Goal: Information Seeking & Learning: Check status

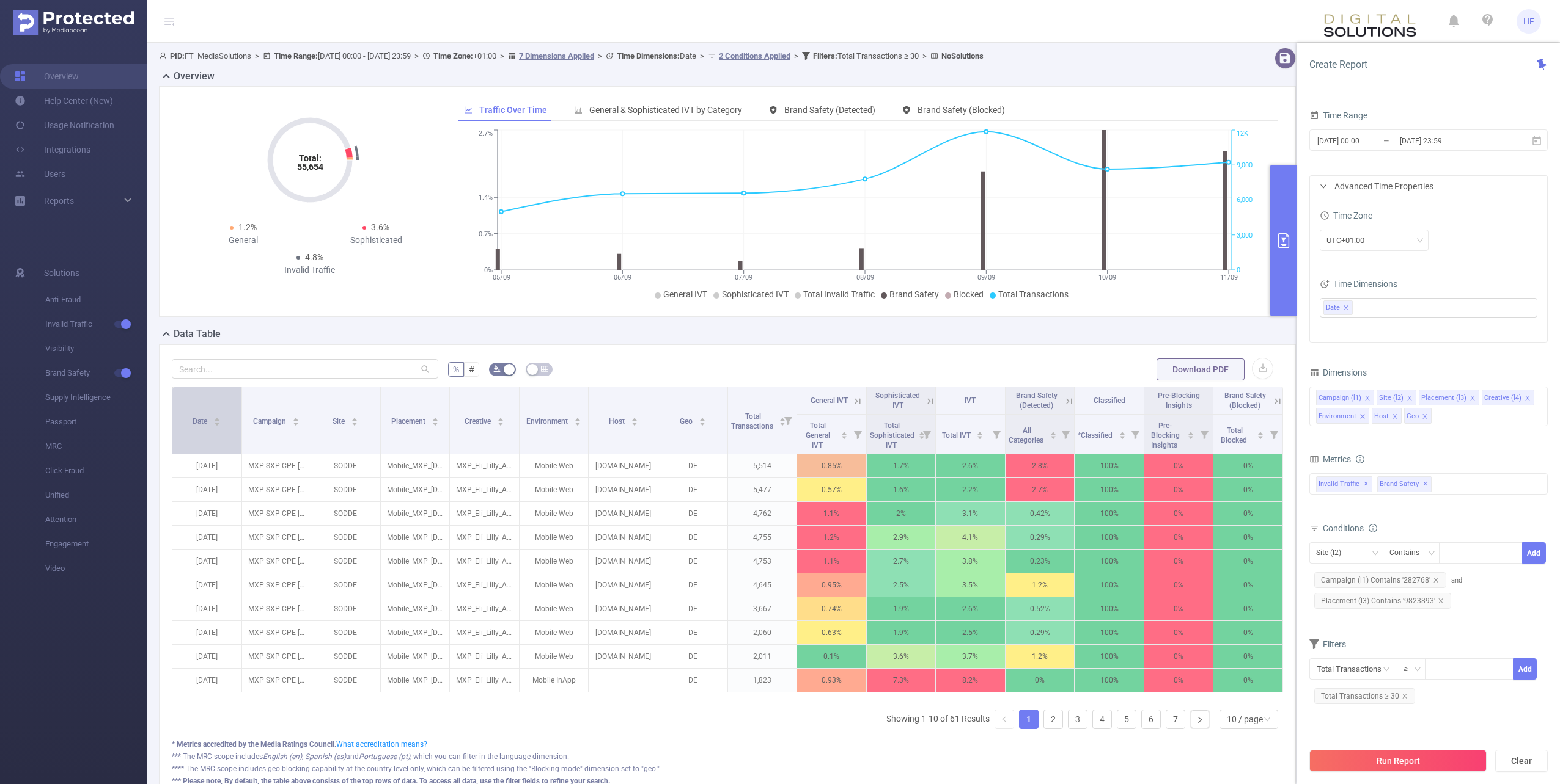
click at [219, 426] on icon "icon: caret-down" at bounding box center [216, 423] width 6 height 6
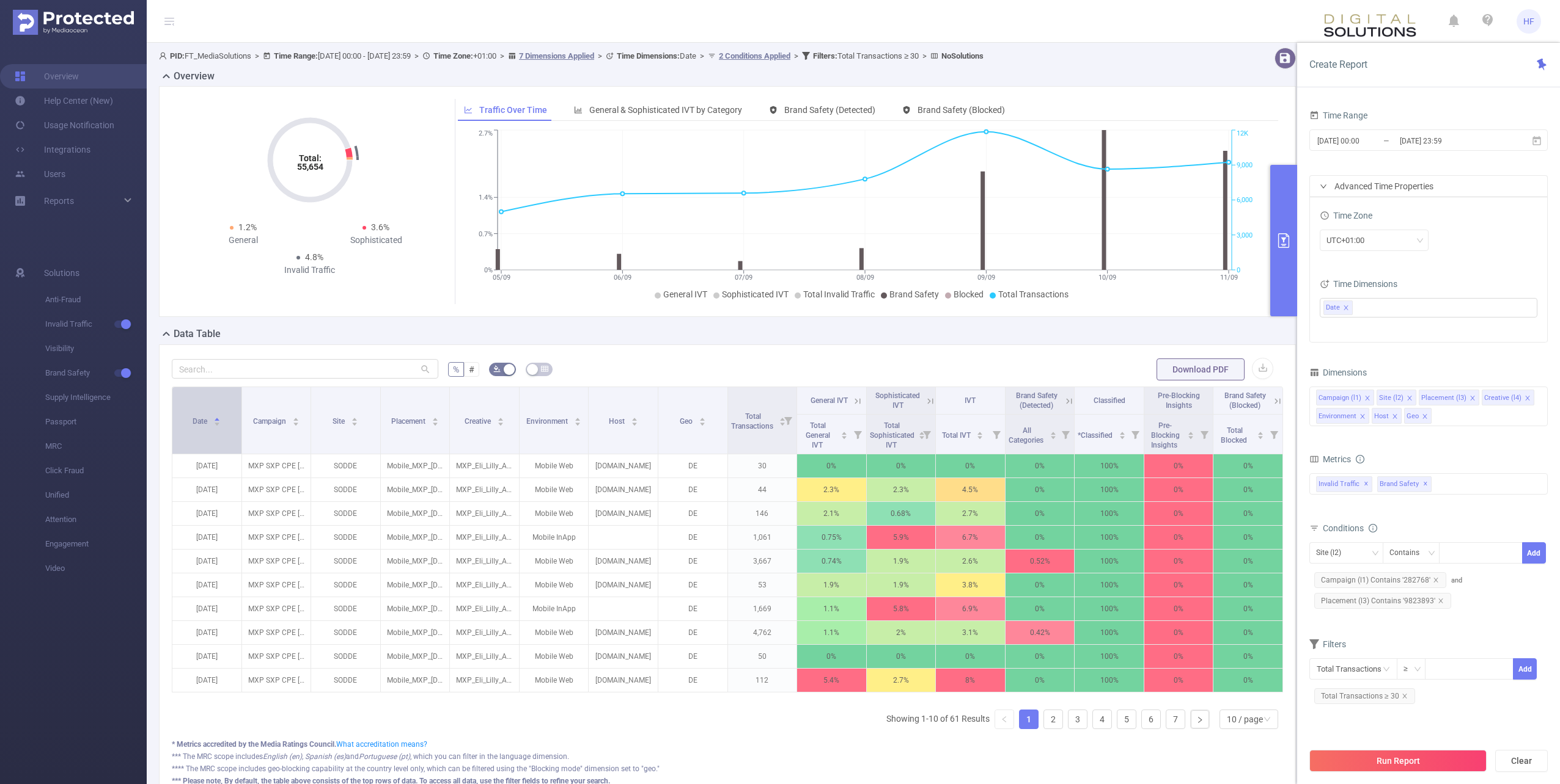
click at [220, 425] on icon "icon: caret-down" at bounding box center [216, 423] width 6 height 6
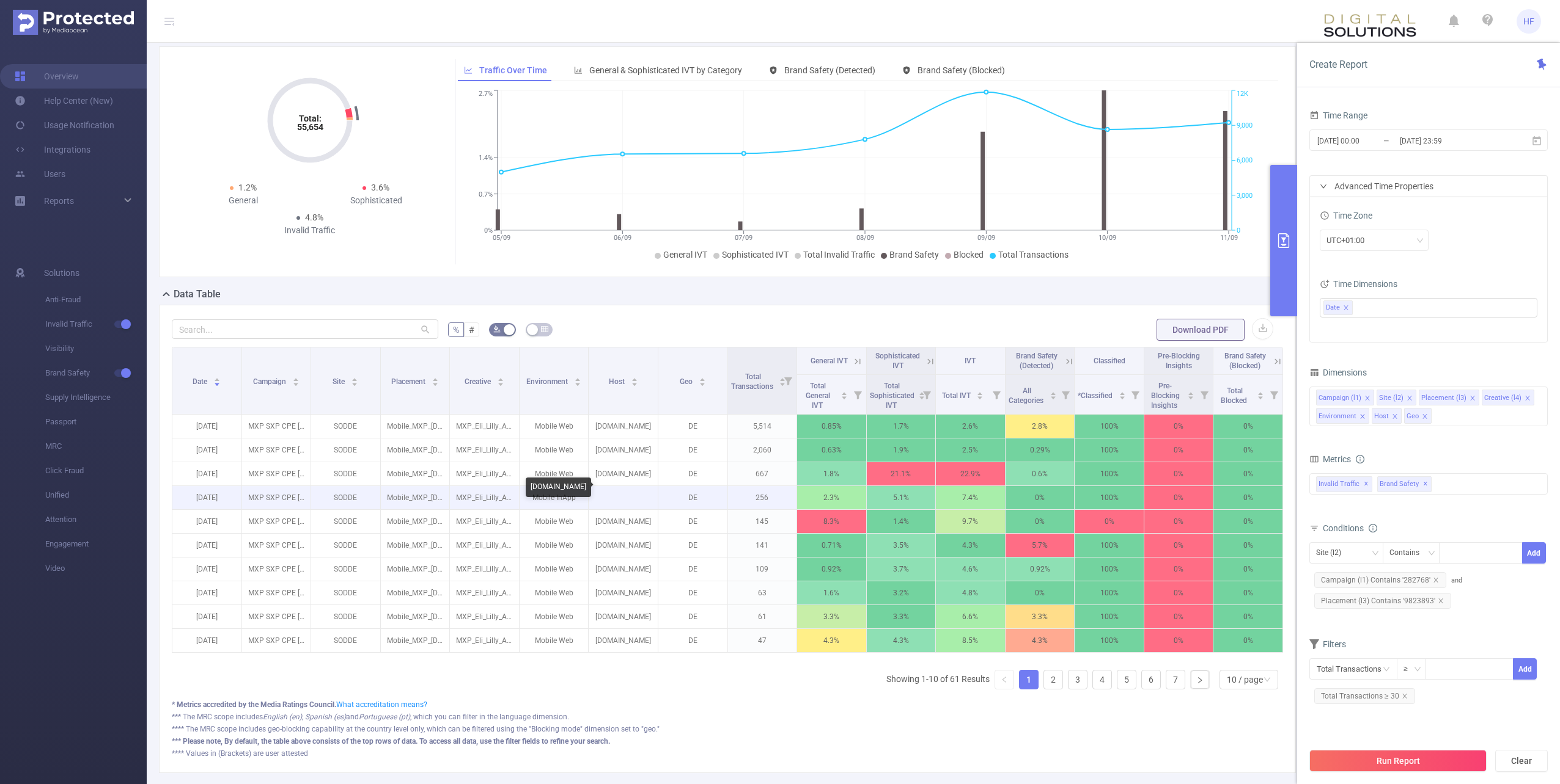
scroll to position [61, 0]
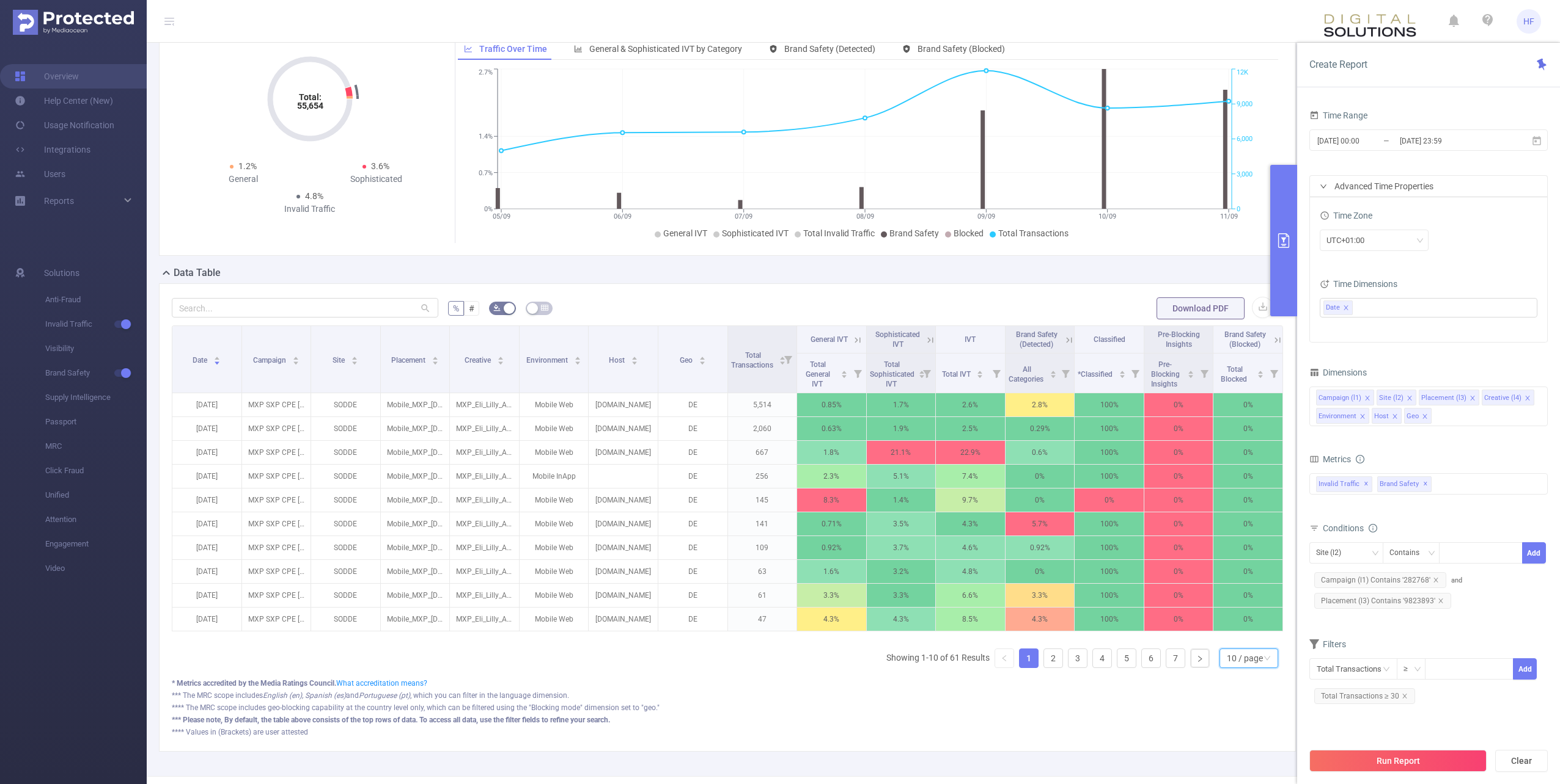
click at [776, 662] on icon "icon: down" at bounding box center [1267, 658] width 7 height 7
click at [776, 645] on li "50 / page" at bounding box center [1239, 646] width 58 height 20
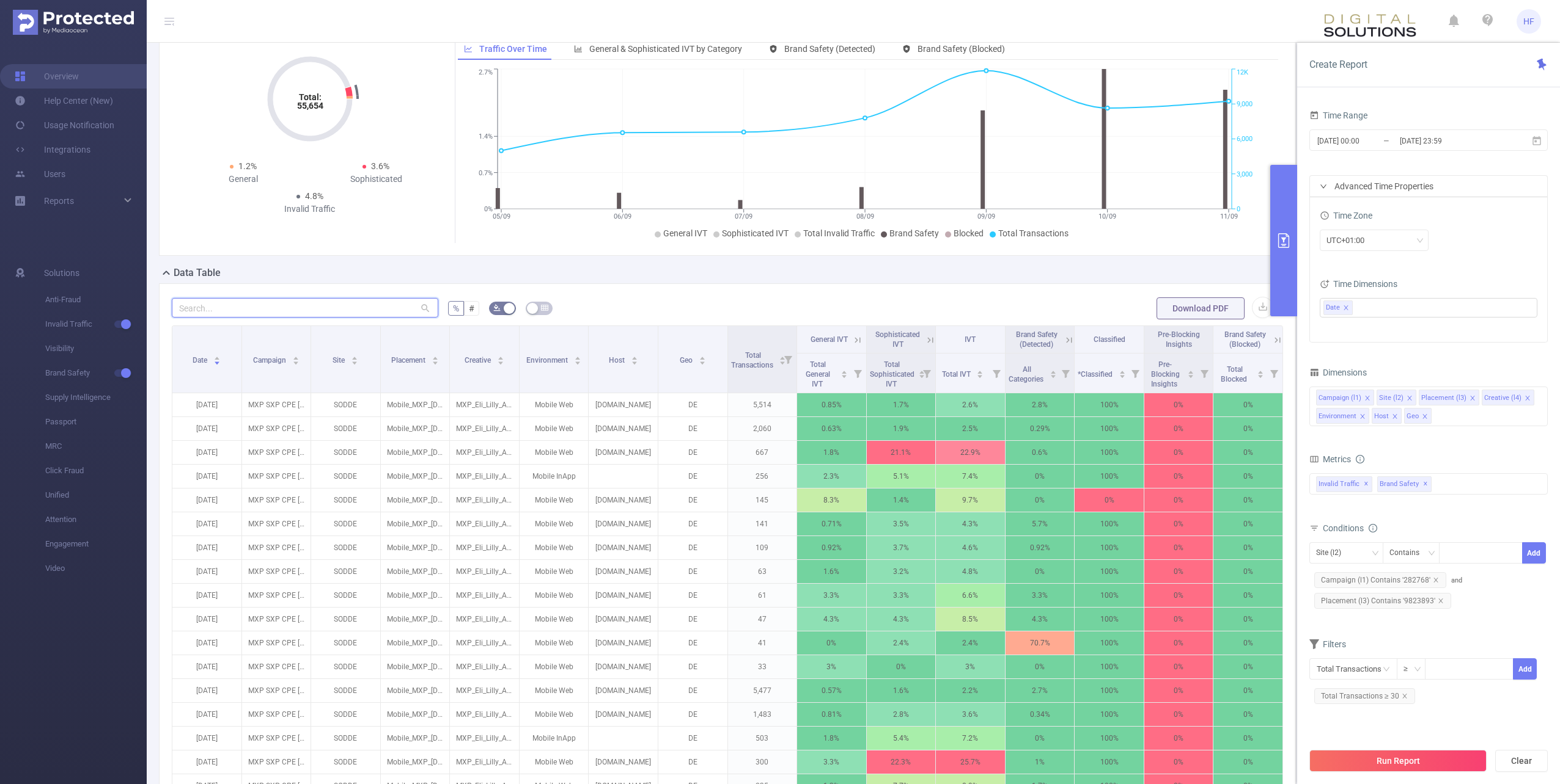
click at [338, 304] on input "text" at bounding box center [304, 308] width 267 height 20
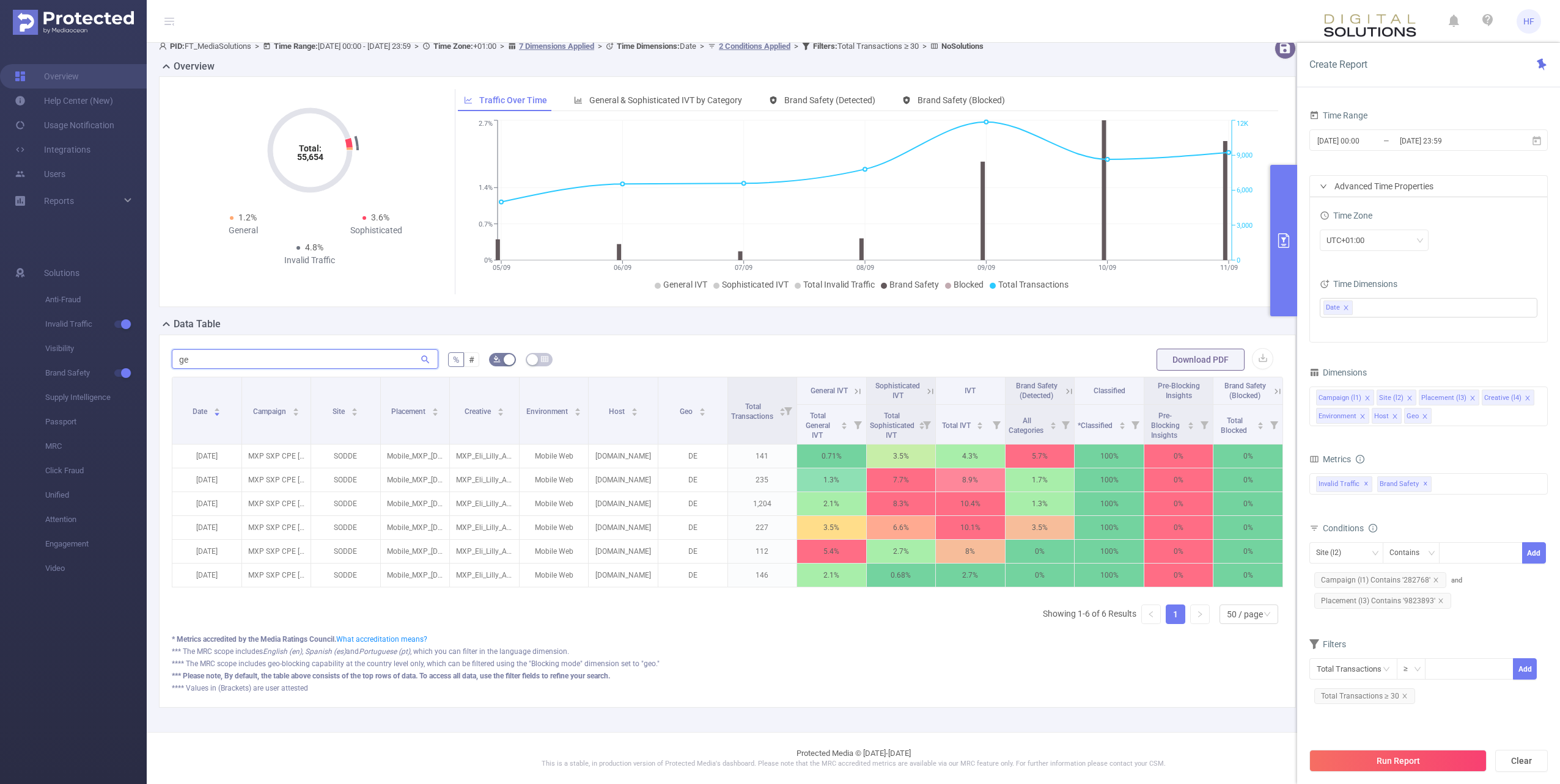
scroll to position [19, 0]
type input "gesun"
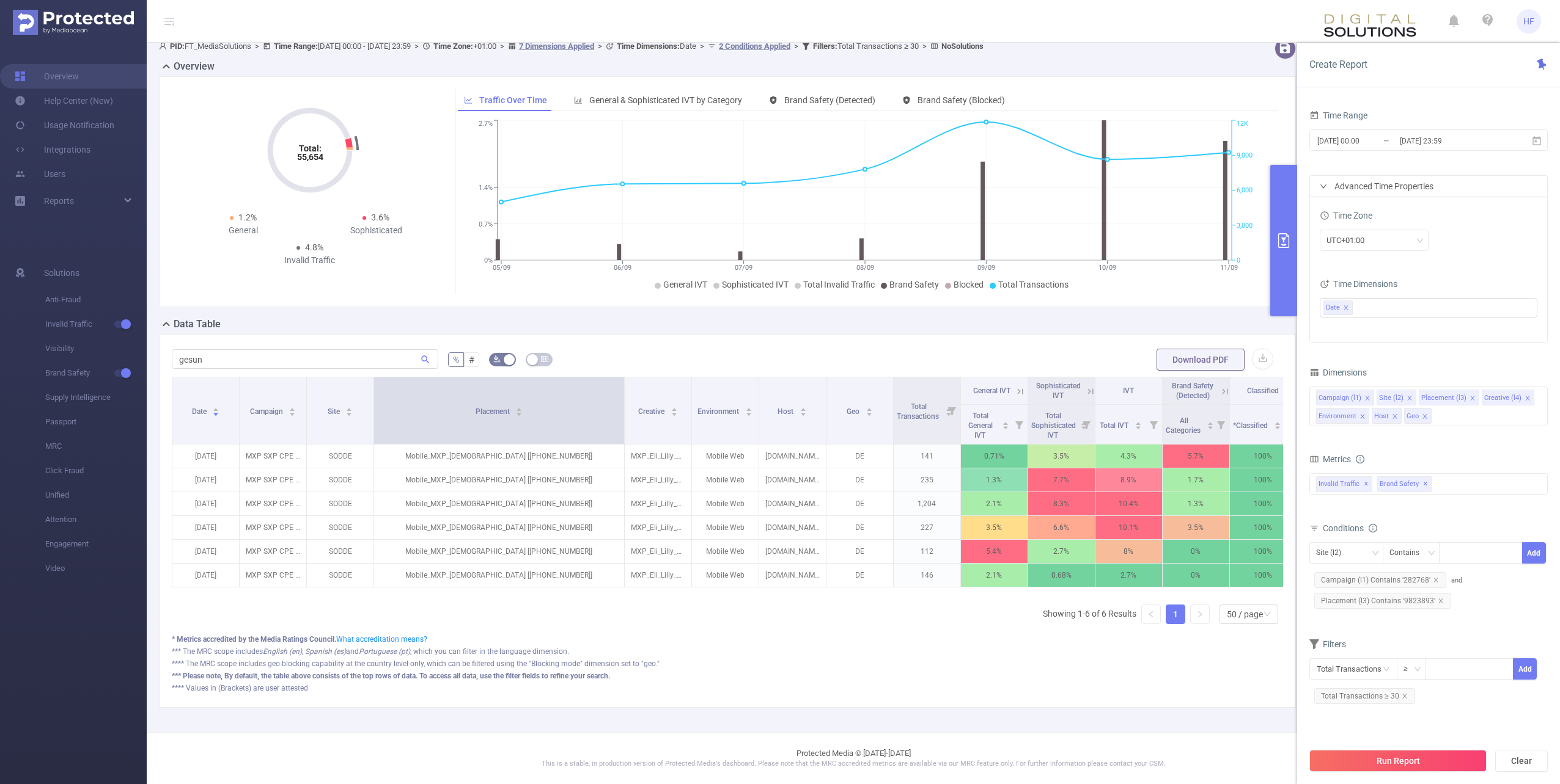
drag, startPoint x: 445, startPoint y: 379, endPoint x: 624, endPoint y: 395, distance: 179.7
click at [624, 395] on tr "Date Campaign Site Placement Creative Environment Host Geo Total Transactions G…" at bounding box center [802, 391] width 1259 height 28
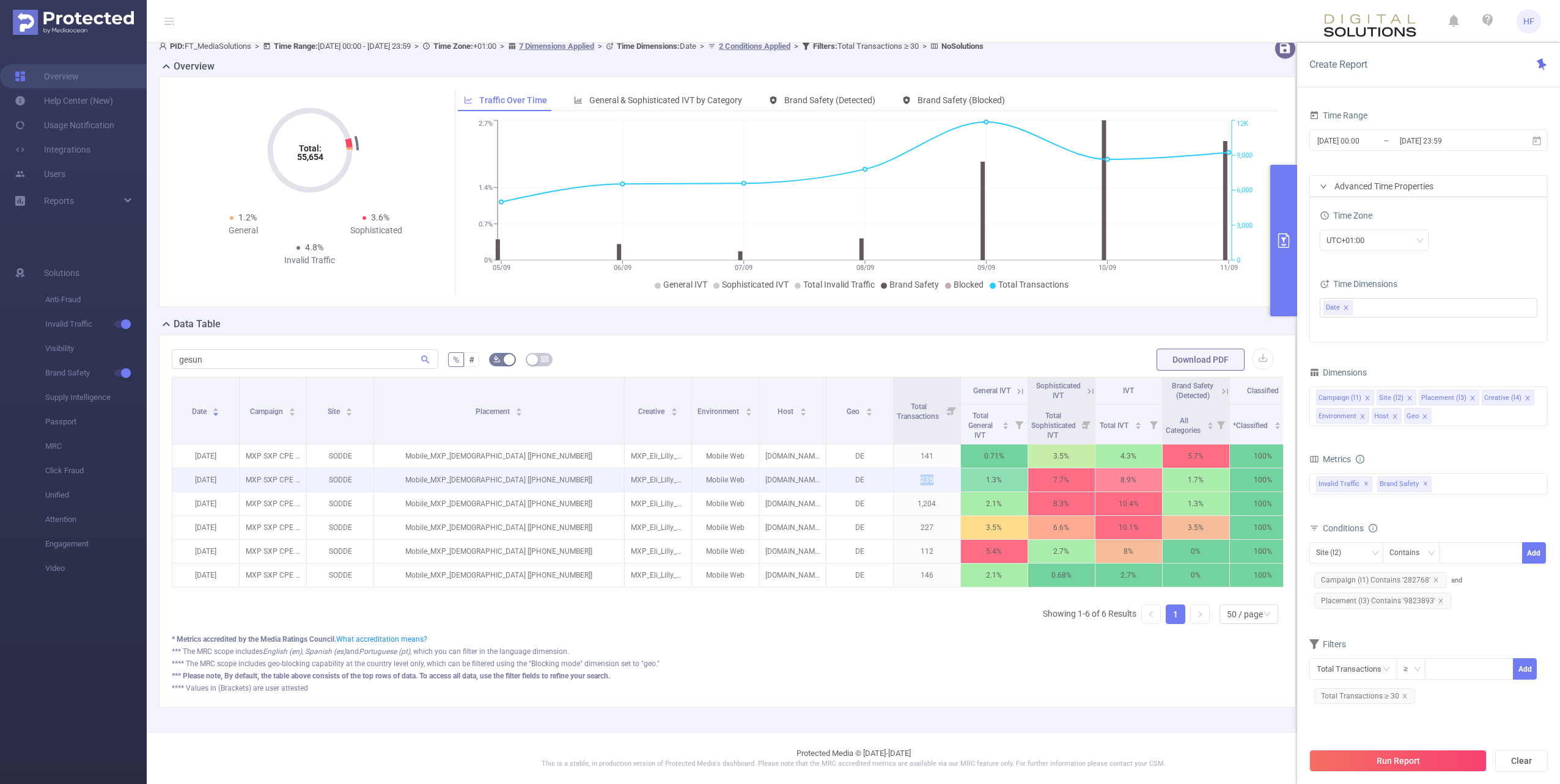
drag, startPoint x: 921, startPoint y: 472, endPoint x: 942, endPoint y: 468, distance: 21.4
click at [776, 468] on p "235" at bounding box center [927, 480] width 66 height 23
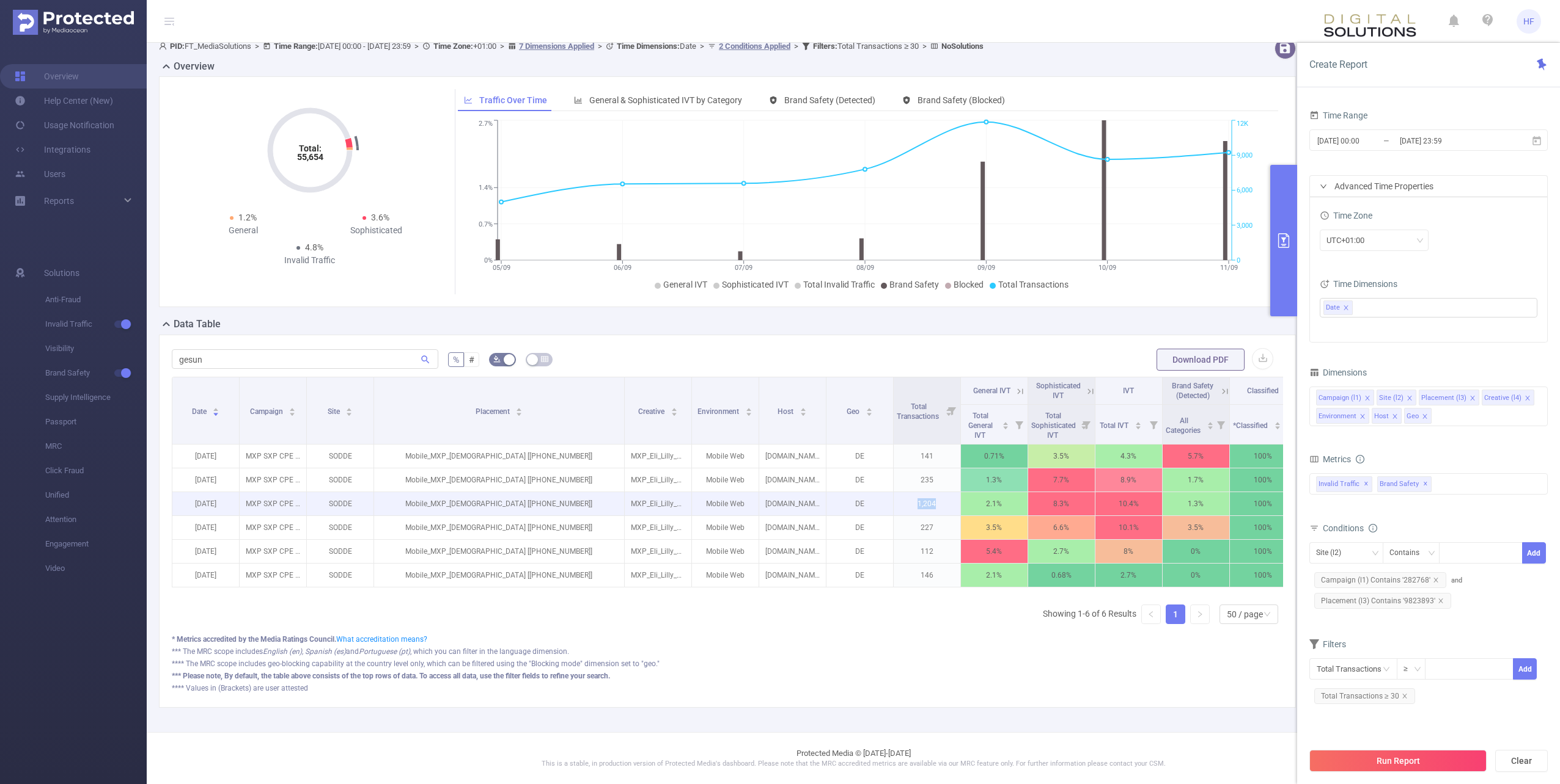
drag, startPoint x: 920, startPoint y: 490, endPoint x: 951, endPoint y: 492, distance: 31.1
click at [776, 492] on p "1,204" at bounding box center [927, 504] width 66 height 23
click at [776, 622] on div "Date Campaign Site Placement Creative Environment Host Geo Total Transactions G…" at bounding box center [727, 505] width 1111 height 257
drag, startPoint x: 918, startPoint y: 492, endPoint x: 955, endPoint y: 495, distance: 37.1
click at [776, 495] on p "1,204" at bounding box center [927, 504] width 66 height 23
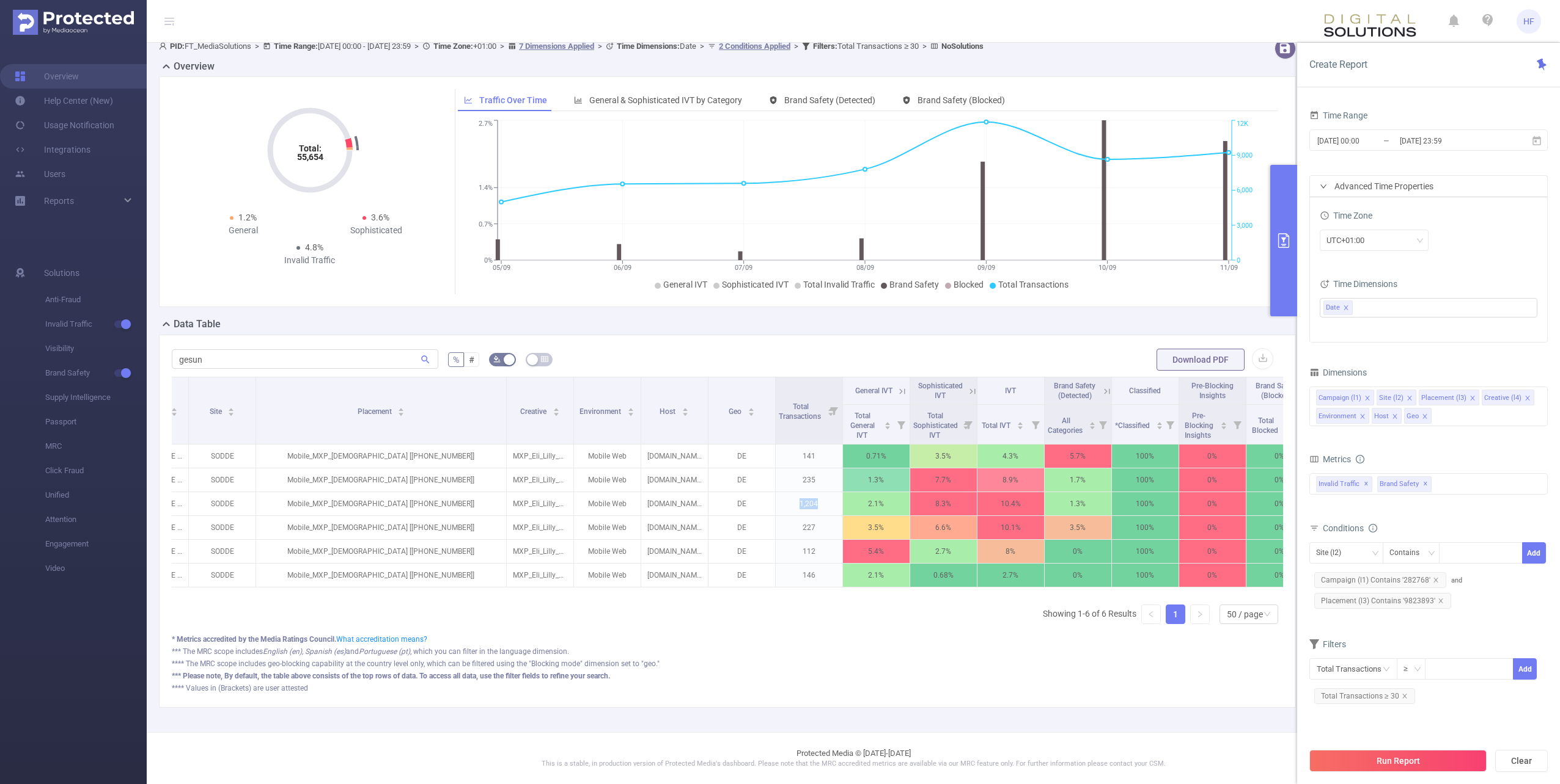
scroll to position [0, 160]
